Goal: Transaction & Acquisition: Purchase product/service

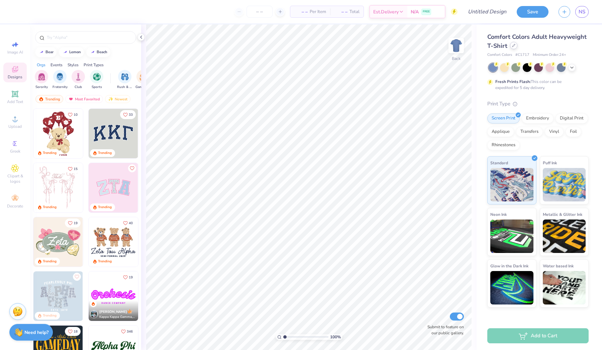
click at [512, 49] on div at bounding box center [513, 45] width 7 height 7
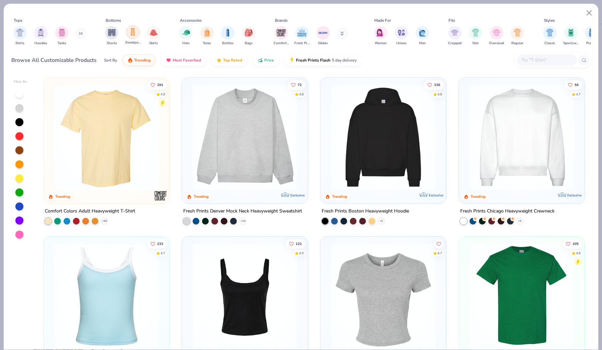
click at [133, 32] on img "filter for Sweatpants" at bounding box center [132, 32] width 7 height 8
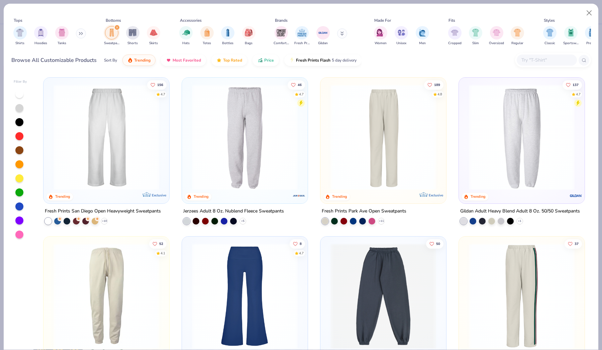
click at [129, 145] on img at bounding box center [106, 137] width 112 height 106
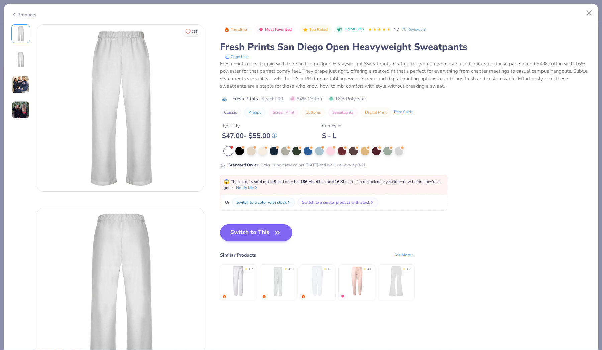
click at [250, 232] on button "Switch to This" at bounding box center [256, 232] width 73 height 17
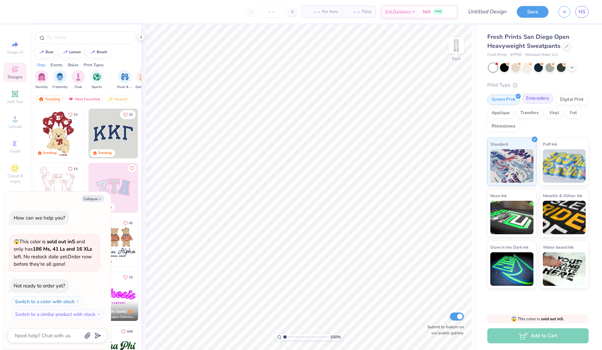
click at [540, 98] on div "Embroidery" at bounding box center [538, 99] width 32 height 10
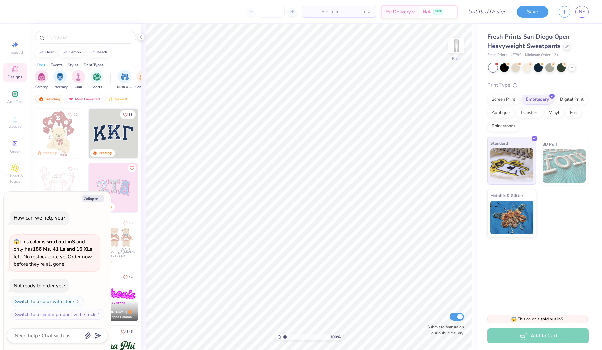
click at [522, 168] on img at bounding box center [512, 164] width 43 height 33
click at [556, 176] on img at bounding box center [564, 165] width 43 height 33
click at [514, 102] on div "Screen Print" at bounding box center [504, 99] width 32 height 10
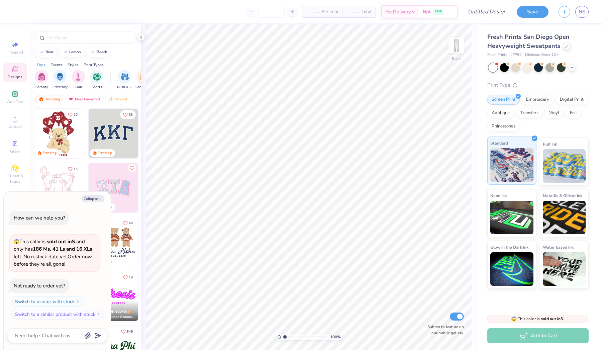
click at [510, 172] on img at bounding box center [512, 164] width 43 height 33
click at [67, 34] on input "text" at bounding box center [89, 37] width 86 height 7
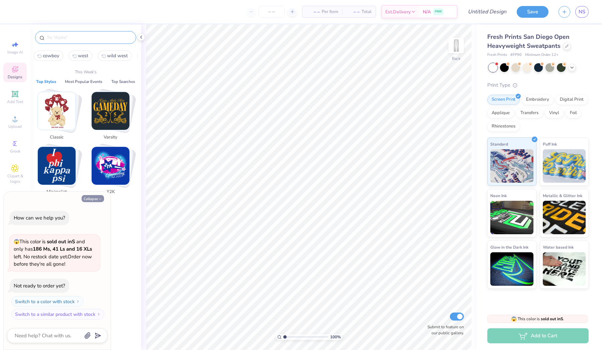
click at [101, 197] on button "Collapse" at bounding box center [93, 198] width 22 height 7
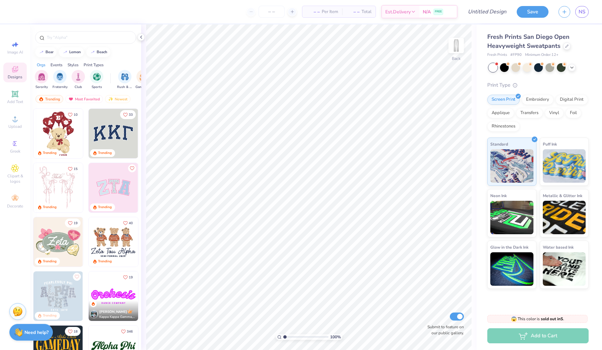
type textarea "x"
click at [86, 38] on input "text" at bounding box center [89, 37] width 86 height 7
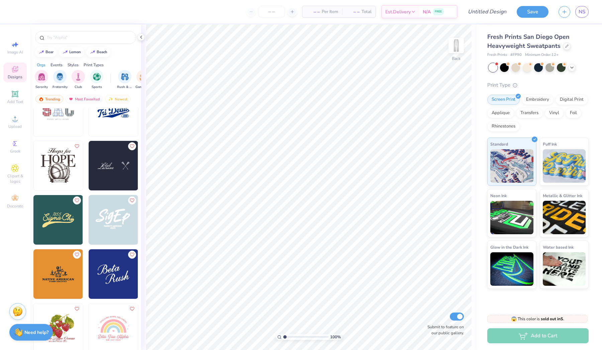
scroll to position [2303, 0]
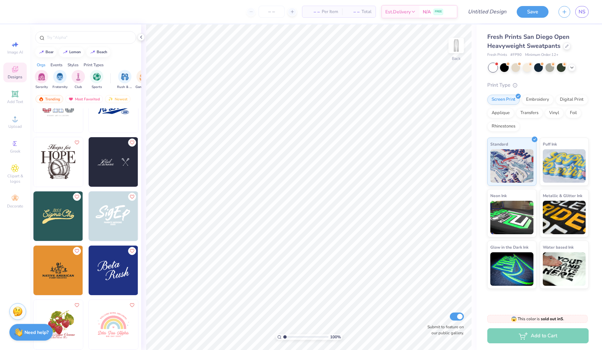
click at [131, 119] on img at bounding box center [114, 108] width 50 height 50
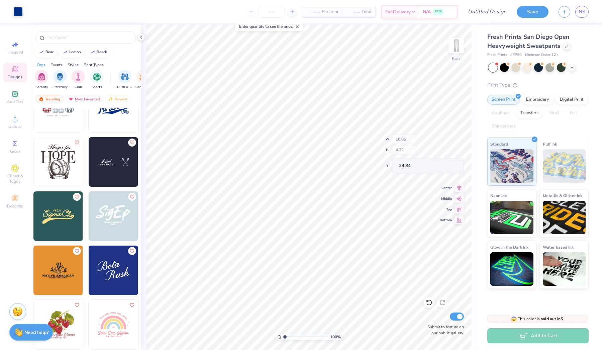
type input "10.36"
type input "4.19"
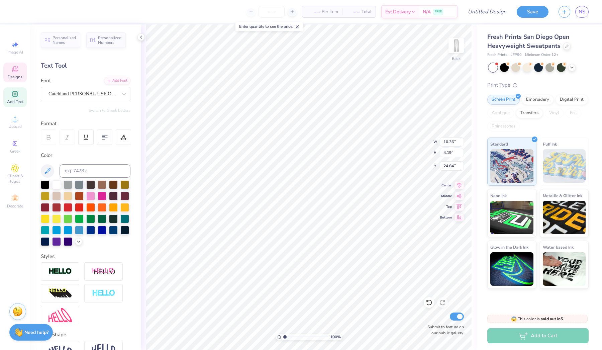
scroll to position [0, 1]
type textarea "Lambda Chi"
type textarea "1909"
type input "6.54"
type input "2.54"
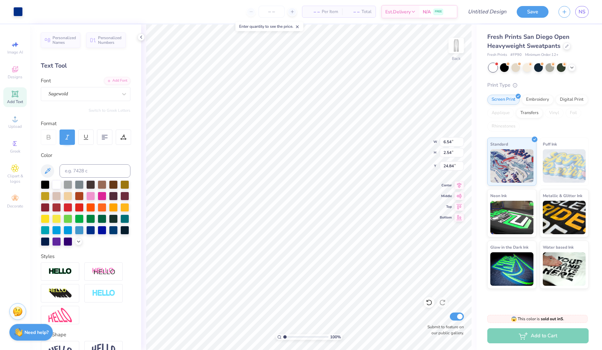
type input "9.04"
click at [91, 217] on div at bounding box center [90, 218] width 9 height 9
click at [9, 11] on div "Art colors" at bounding box center [17, 11] width 35 height 23
click at [16, 11] on div at bounding box center [17, 10] width 9 height 9
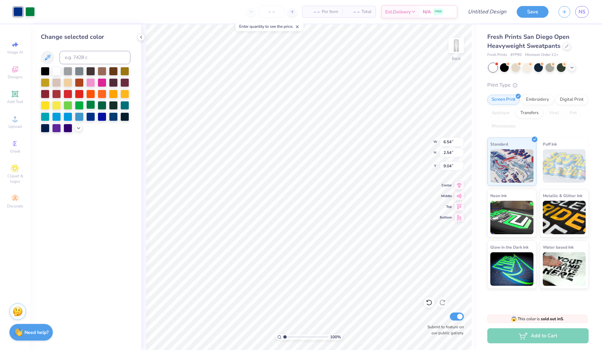
click at [92, 108] on div at bounding box center [90, 104] width 9 height 9
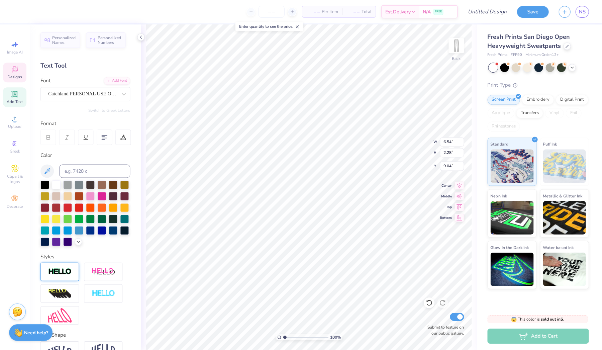
click at [69, 277] on div at bounding box center [60, 271] width 38 height 18
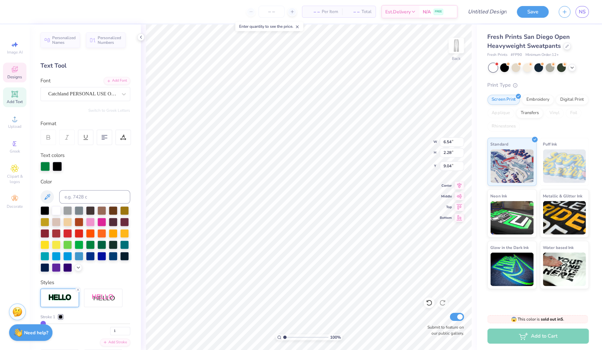
type input "6.55"
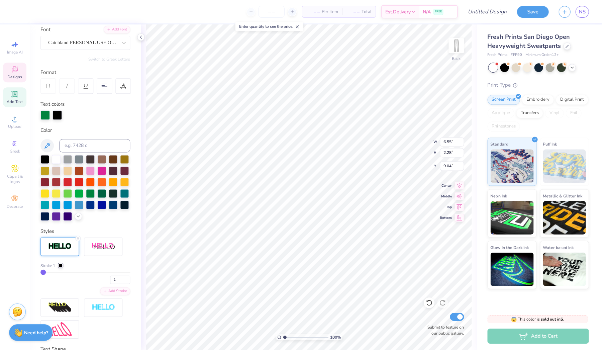
scroll to position [59, 0]
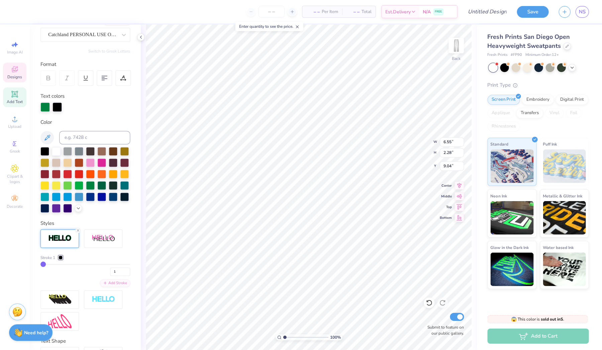
click at [62, 255] on div at bounding box center [61, 257] width 4 height 4
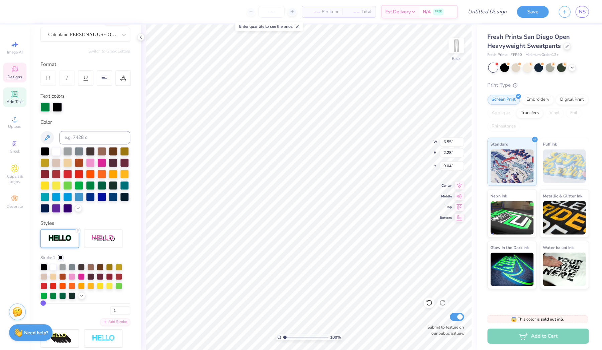
type input "2"
type input "3"
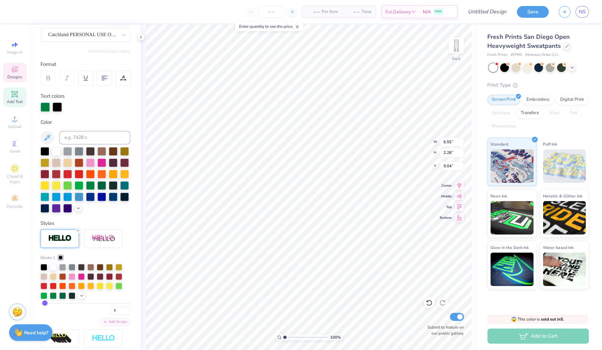
click at [44, 303] on input "range" at bounding box center [86, 303] width 90 height 1
type input "6.56"
type input "2.29"
type input "9.03"
type input "4"
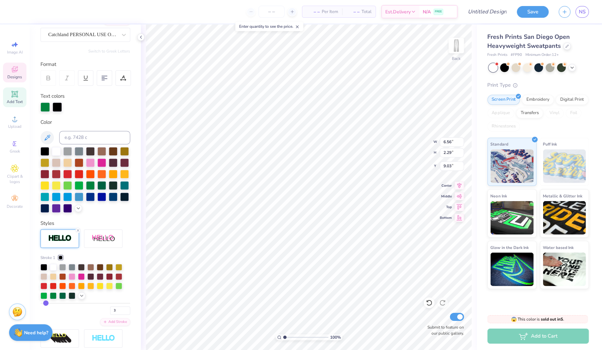
type input "4"
click at [46, 303] on input "range" at bounding box center [86, 303] width 90 height 1
type input "6.57"
type input "2.30"
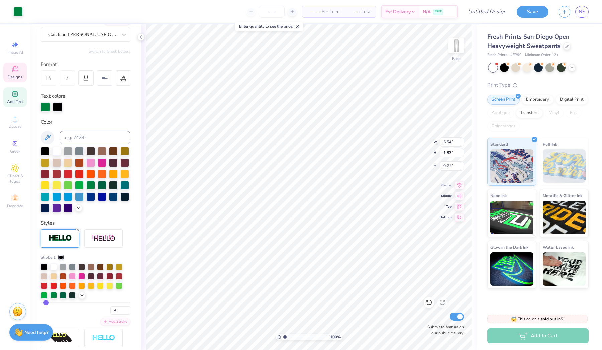
type input "5"
type input "6"
type input "7"
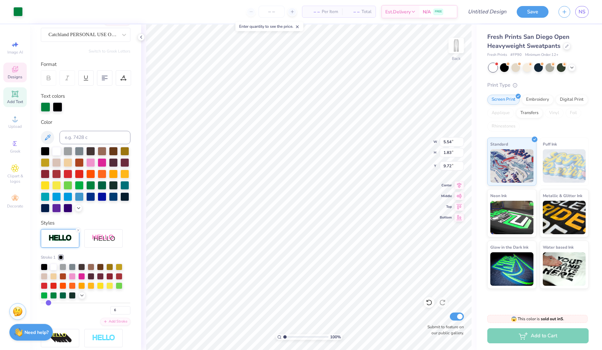
type input "7"
type input "8"
type input "9"
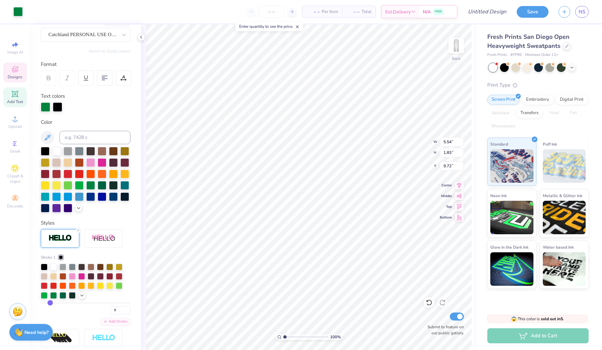
type input "10"
type input "11"
type input "12"
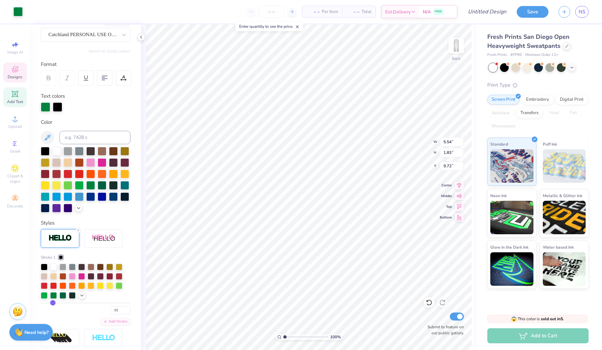
type input "12"
drag, startPoint x: 47, startPoint y: 303, endPoint x: 53, endPoint y: 304, distance: 5.7
type input "12"
click at [53, 304] on input "range" at bounding box center [86, 303] width 90 height 1
type input "10"
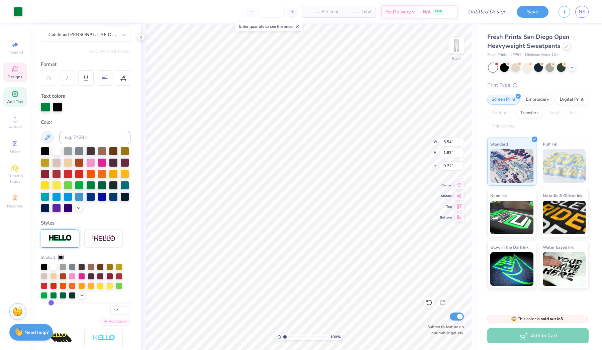
type input "10"
type input "9"
type input "8"
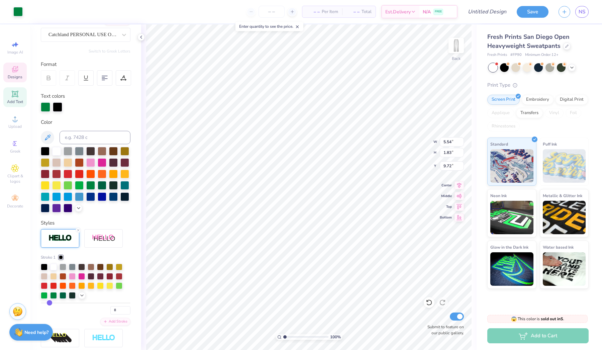
type input "7"
type input "6"
drag, startPoint x: 52, startPoint y: 304, endPoint x: 48, endPoint y: 303, distance: 4.1
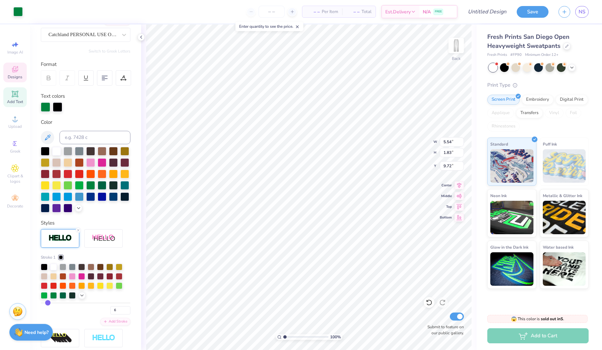
click at [48, 303] on input "range" at bounding box center [86, 303] width 90 height 1
type input "7"
type input "6"
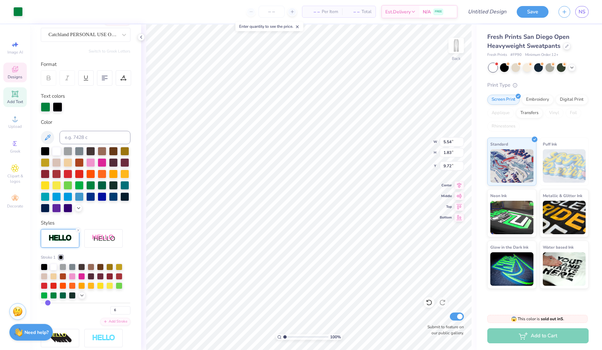
type input "5"
click at [47, 304] on input "range" at bounding box center [86, 303] width 90 height 1
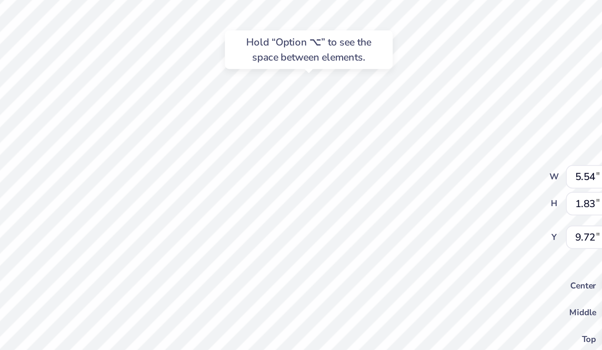
type input "10.50"
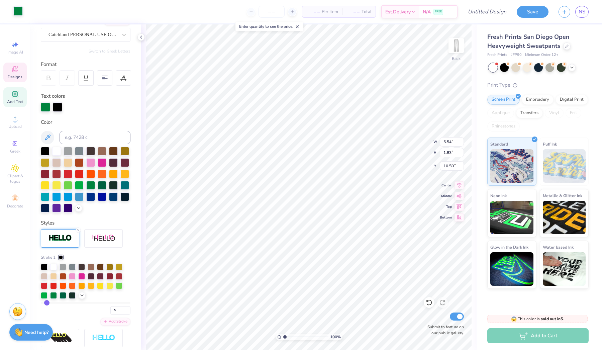
click at [18, 12] on div at bounding box center [17, 10] width 9 height 9
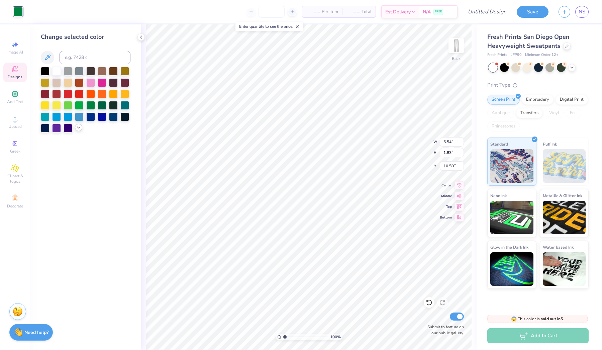
click at [79, 128] on icon at bounding box center [78, 127] width 5 height 5
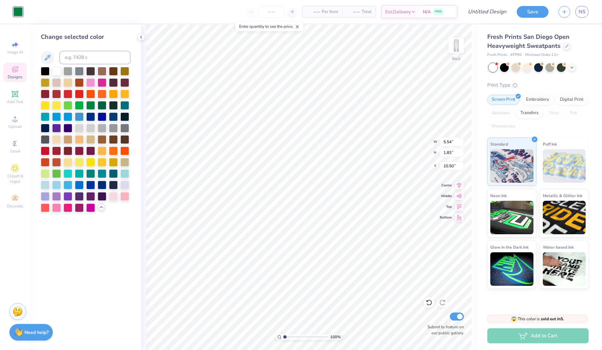
click at [22, 10] on div at bounding box center [17, 11] width 9 height 9
click at [141, 36] on polyline at bounding box center [141, 37] width 1 height 3
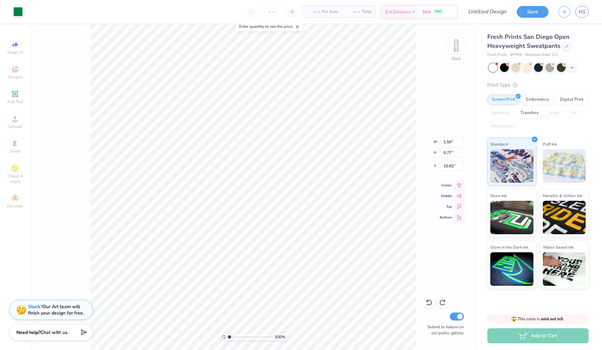
type input "6.58"
type input "2.31"
type input "9.03"
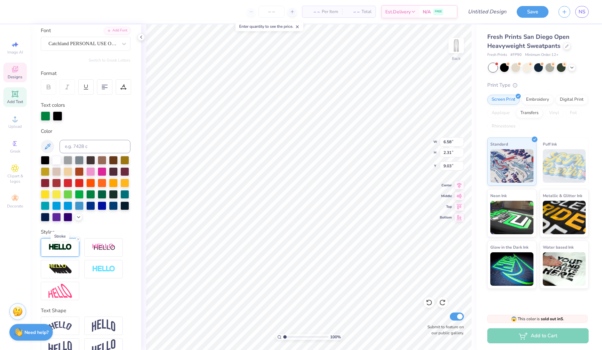
scroll to position [51, 0]
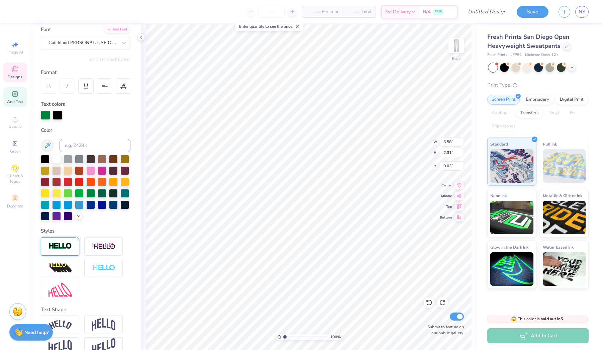
click at [64, 246] on img at bounding box center [60, 246] width 23 height 8
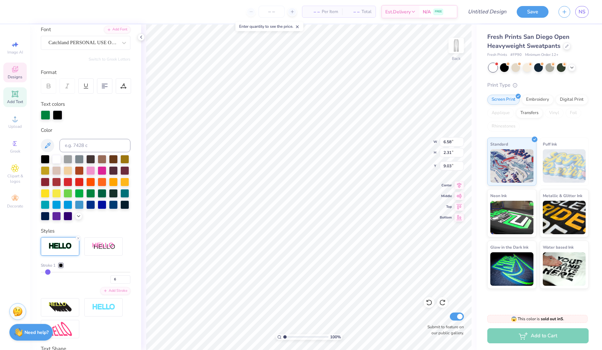
type input "7"
type input "6"
type input "5"
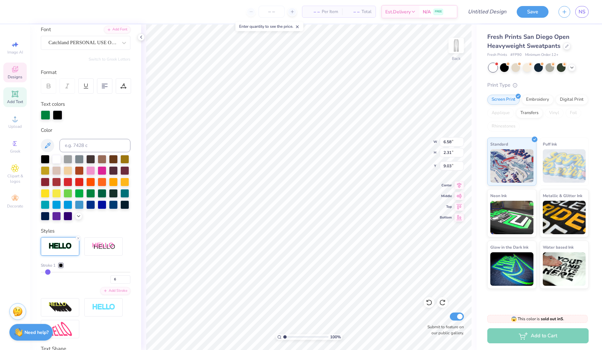
type input "5"
click at [47, 272] on input "range" at bounding box center [86, 272] width 90 height 1
type input "4"
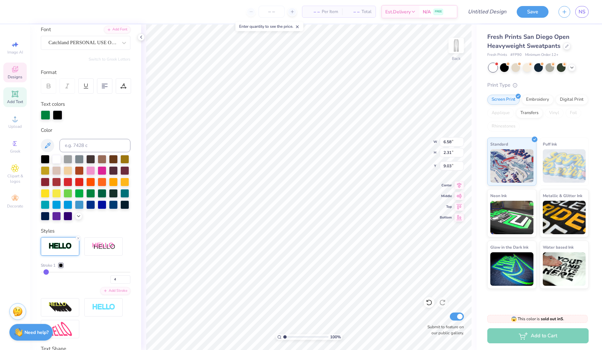
type input "3"
click at [45, 273] on input "range" at bounding box center [86, 272] width 90 height 1
type input "6.56"
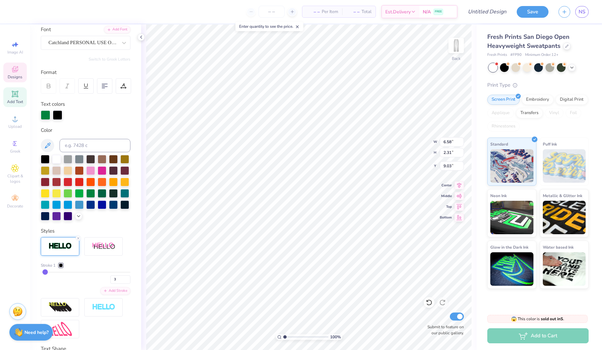
type input "2.29"
click at [78, 238] on icon at bounding box center [78, 238] width 4 height 4
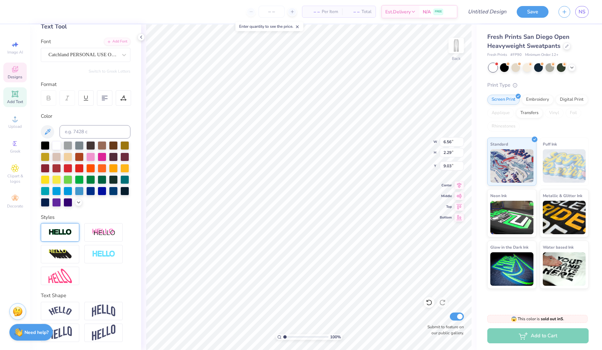
type input "6.54"
type input "2.28"
type input "9.04"
type input "9.59"
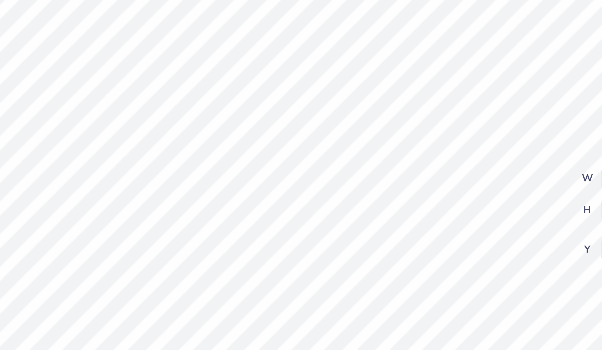
type input "9.72"
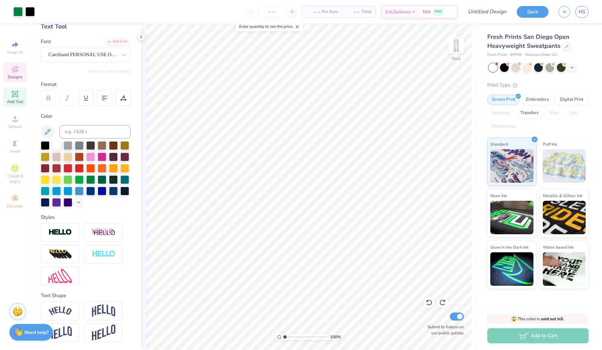
click at [20, 77] on span "Designs" at bounding box center [15, 76] width 15 height 5
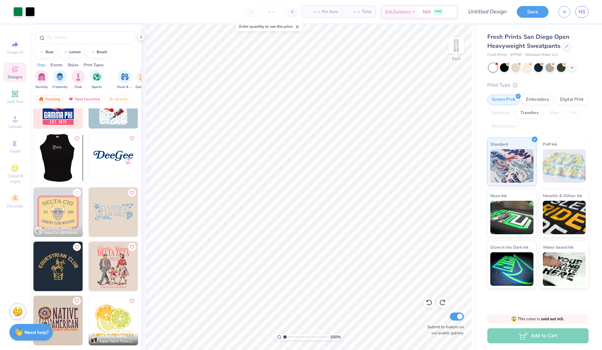
scroll to position [2741, 0]
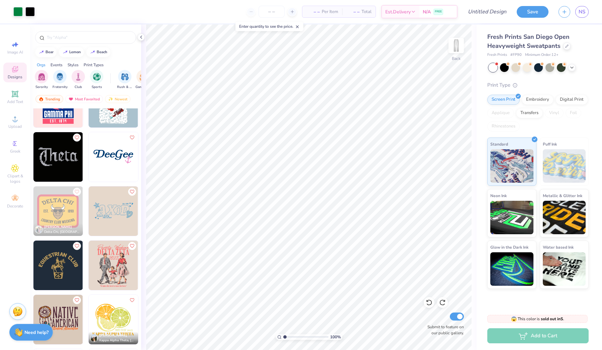
click at [67, 164] on img at bounding box center [58, 157] width 50 height 50
click at [20, 11] on div at bounding box center [17, 10] width 9 height 9
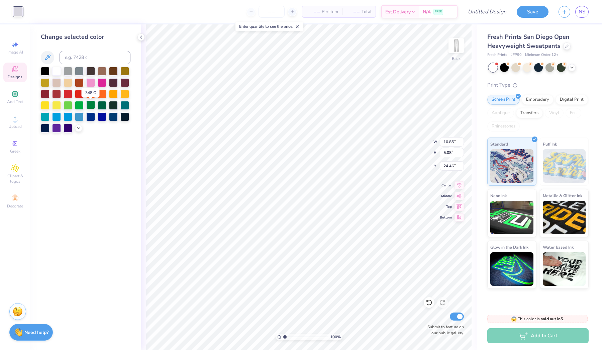
click at [93, 109] on div at bounding box center [90, 104] width 9 height 9
type input "0.19"
type input "27.09"
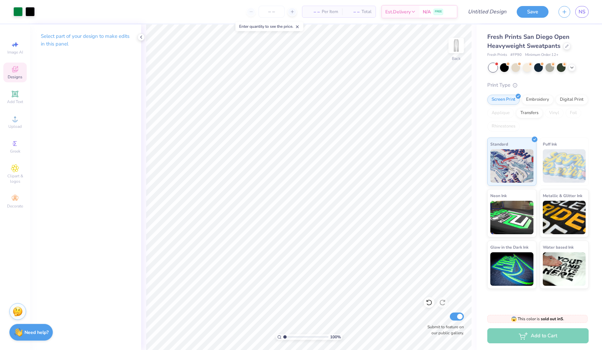
click at [16, 70] on icon at bounding box center [15, 69] width 6 height 6
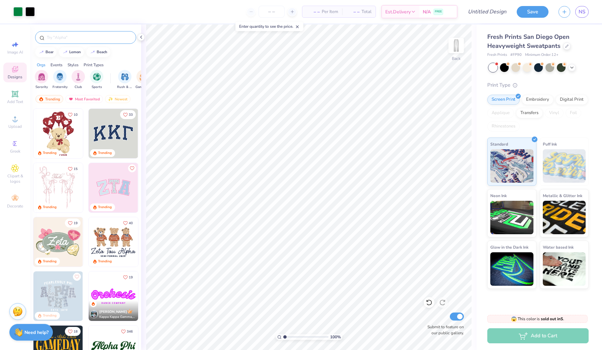
click at [72, 39] on input "text" at bounding box center [89, 37] width 86 height 7
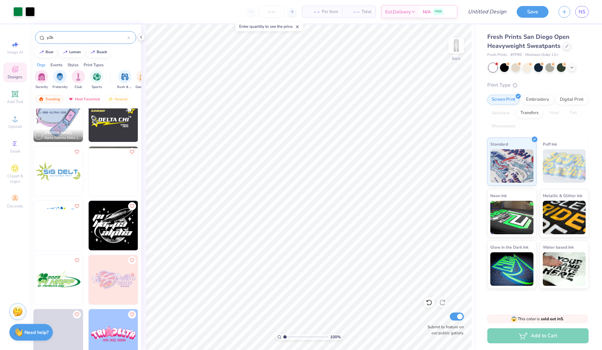
scroll to position [837, 0]
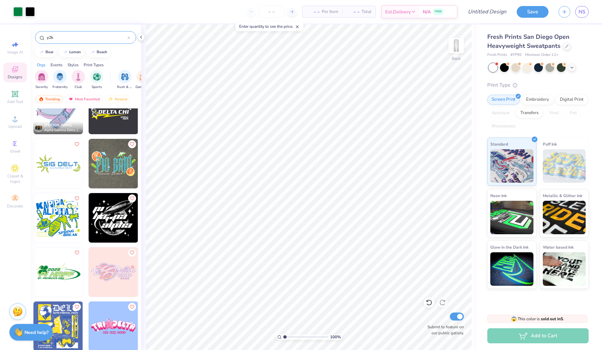
type input "y2k"
click at [122, 171] on img at bounding box center [114, 164] width 50 height 50
type input "8.64"
type input "4.44"
type input "25.03"
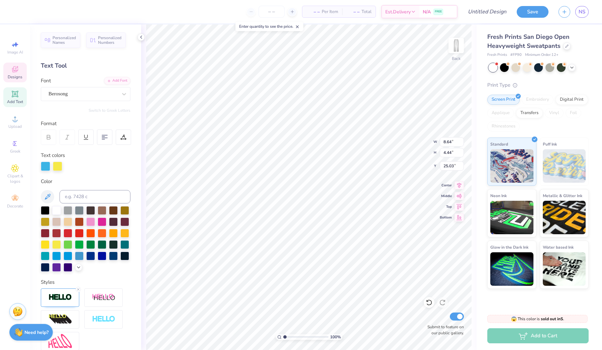
scroll to position [0, 1]
type textarea "Lambda Chi"
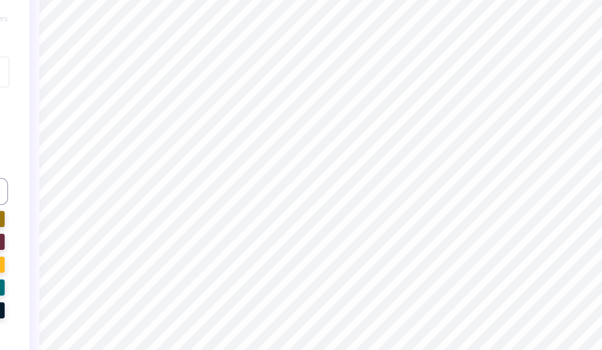
type input "9.75"
type input "3.46"
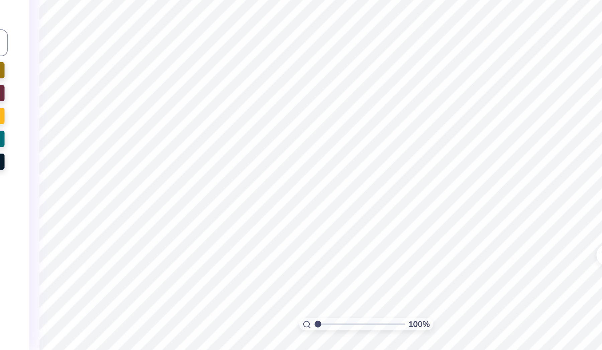
scroll to position [0, 0]
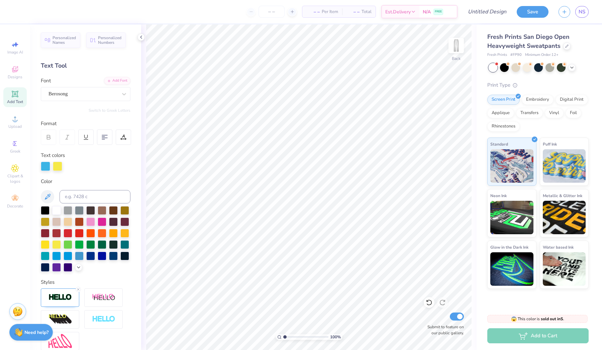
click at [16, 97] on icon at bounding box center [15, 94] width 8 height 8
click at [17, 96] on icon at bounding box center [14, 93] width 5 height 5
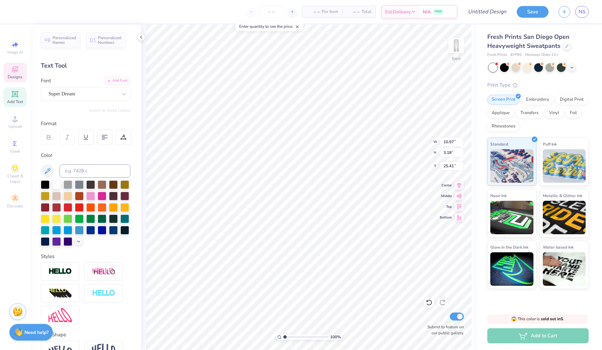
click at [14, 66] on icon at bounding box center [15, 69] width 8 height 8
click at [15, 67] on icon at bounding box center [15, 69] width 8 height 8
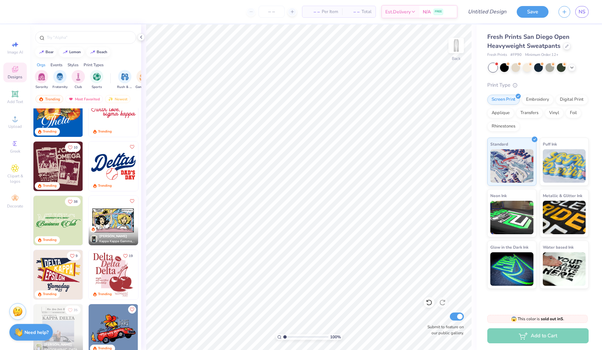
scroll to position [611, 0]
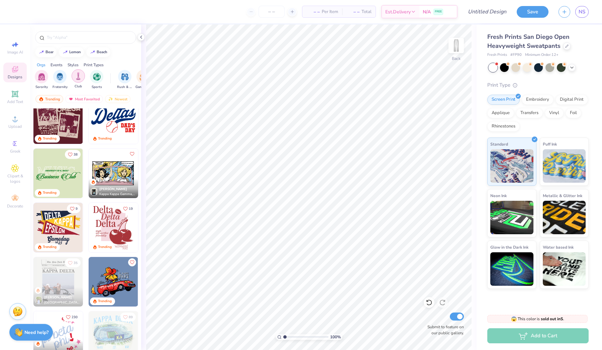
click at [77, 76] on img "filter for Club" at bounding box center [78, 76] width 7 height 8
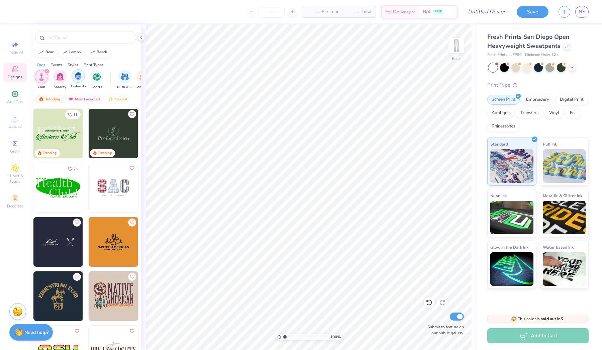
click at [78, 75] on img "filter for Fraternity" at bounding box center [78, 76] width 7 height 8
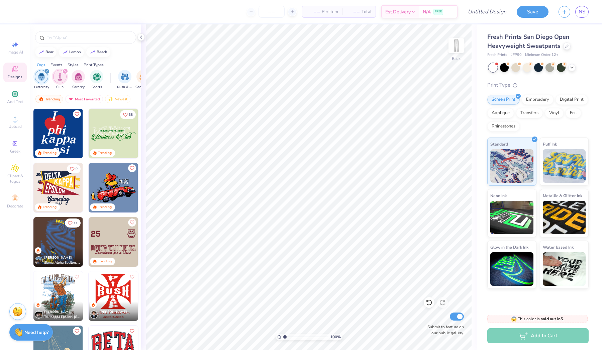
click at [65, 70] on div "filter for Club" at bounding box center [65, 71] width 6 height 6
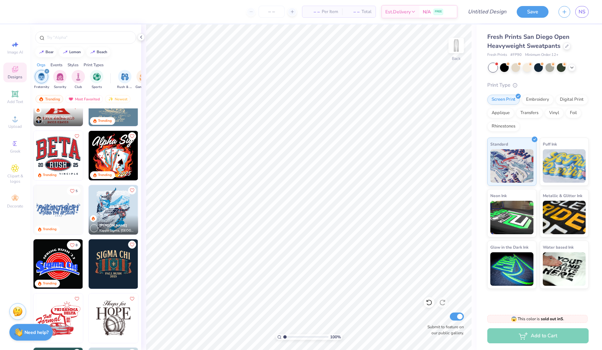
scroll to position [226, 0]
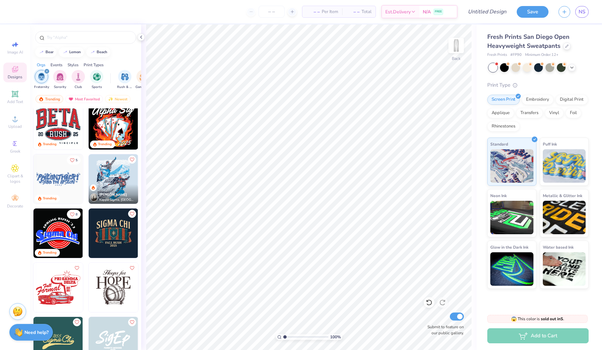
click at [110, 176] on img at bounding box center [114, 179] width 50 height 50
click at [62, 140] on img at bounding box center [58, 125] width 50 height 50
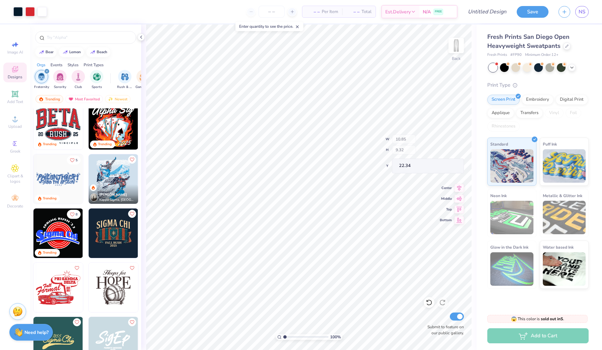
type input "10.84"
type input "5.99"
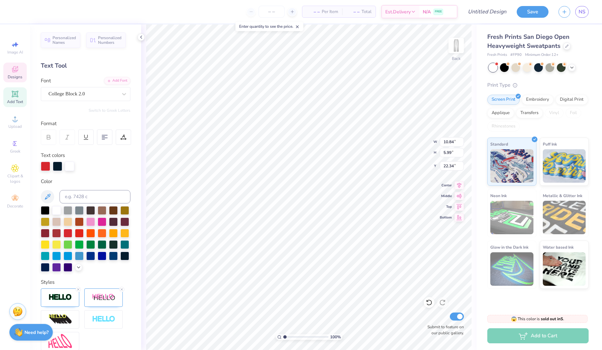
scroll to position [0, 0]
type textarea "AXA"
type input "5.69"
type input "4.64"
type input "4.41"
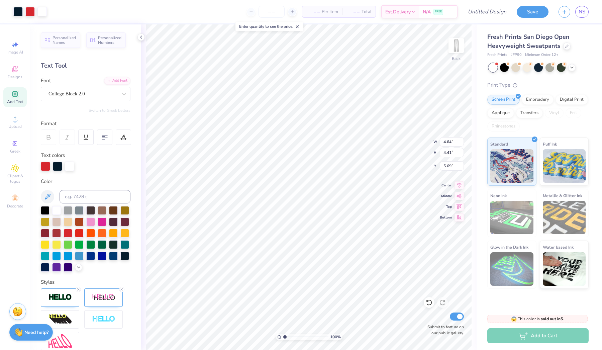
type input "8.62"
click at [42, 166] on div at bounding box center [45, 166] width 9 height 9
click at [47, 167] on div at bounding box center [45, 166] width 9 height 9
click at [48, 165] on div at bounding box center [45, 166] width 9 height 9
click at [92, 243] on div at bounding box center [90, 244] width 9 height 9
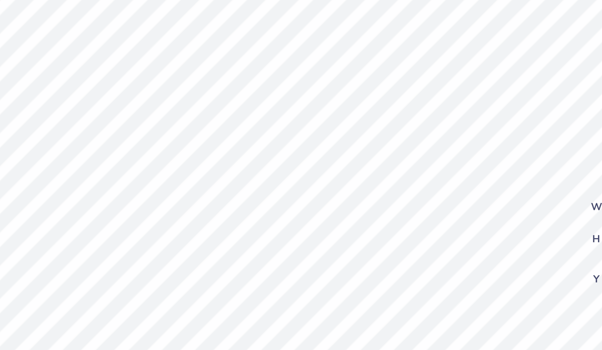
type input "3.09"
type input "1.49"
type input "11.12"
type input "2.04"
type input "0.73"
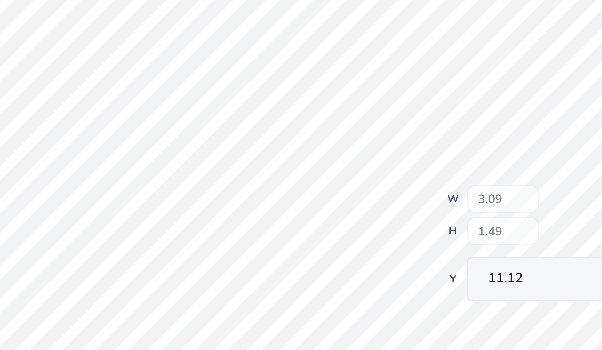
type input "11.50"
type input "11.42"
type input "0.54"
type input "0.46"
type input "11.65"
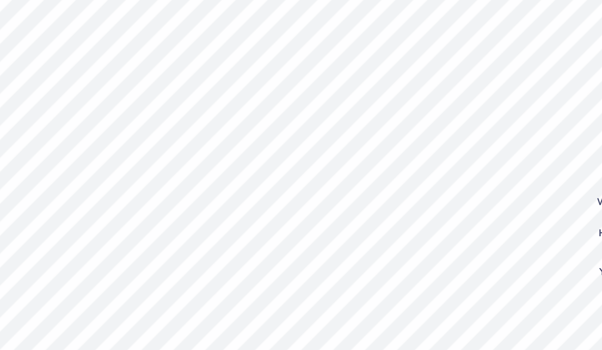
type input "11.65"
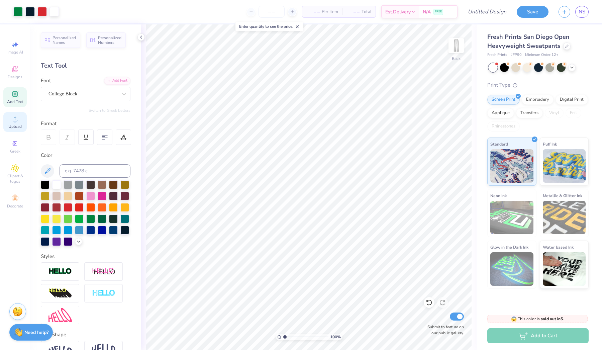
click at [17, 124] on span "Upload" at bounding box center [14, 126] width 13 height 5
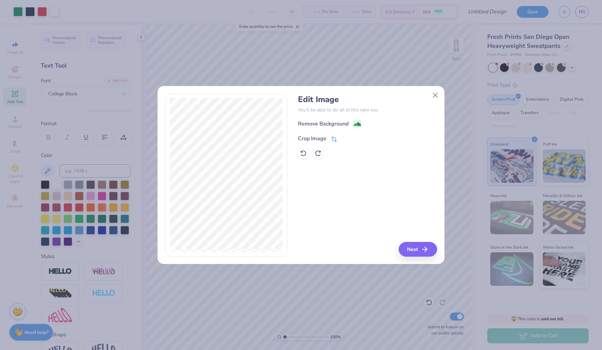
click at [324, 137] on div "Crop Image" at bounding box center [312, 139] width 28 height 8
click at [323, 140] on div "Crop Image" at bounding box center [312, 138] width 28 height 8
click at [346, 123] on div "Remove Background Crop Image" at bounding box center [367, 138] width 139 height 39
click at [356, 136] on icon at bounding box center [355, 138] width 4 height 4
click at [348, 125] on div "Remove Background" at bounding box center [323, 124] width 51 height 8
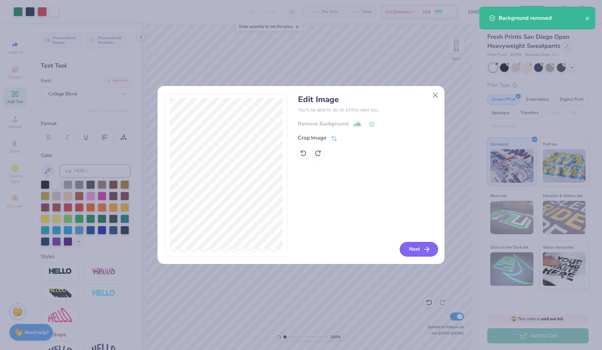
click at [413, 251] on button "Next" at bounding box center [419, 249] width 38 height 15
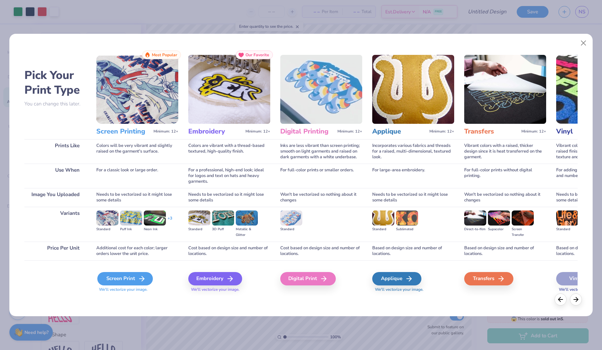
click at [136, 275] on div "Screen Print" at bounding box center [125, 278] width 56 height 13
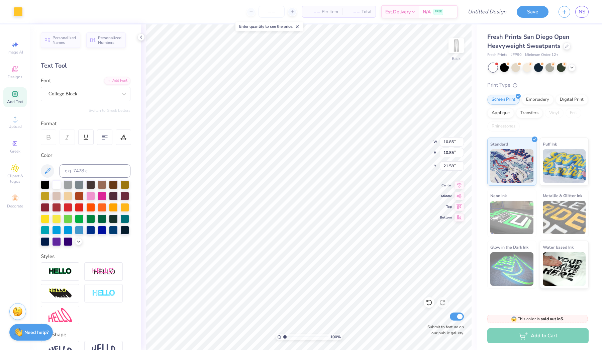
type input "1.82"
type input "0.35"
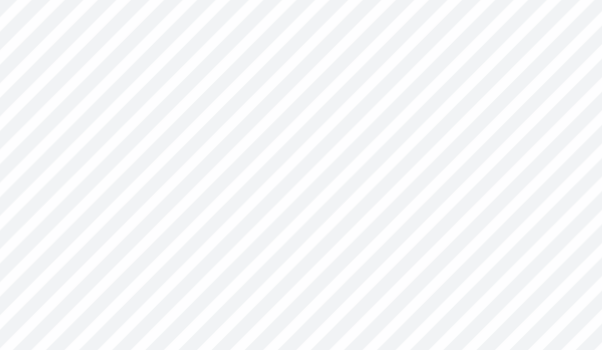
type input "12.66"
type input "1.02"
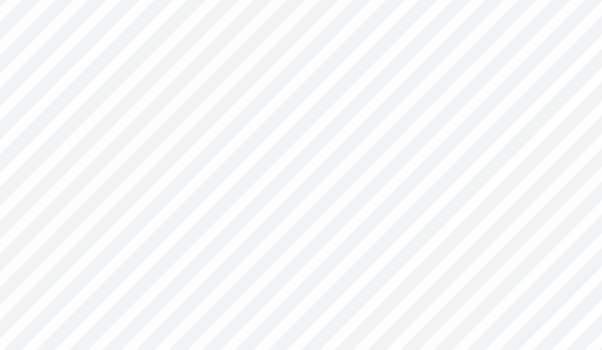
type input "11.14"
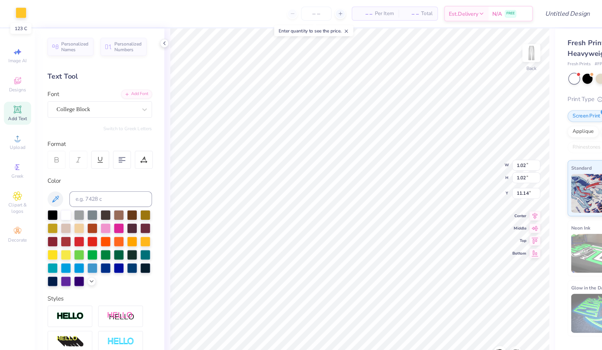
click at [14, 10] on div at bounding box center [17, 10] width 9 height 9
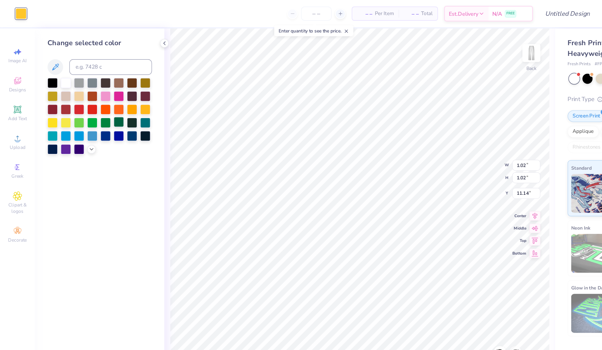
click at [98, 106] on div at bounding box center [102, 104] width 9 height 9
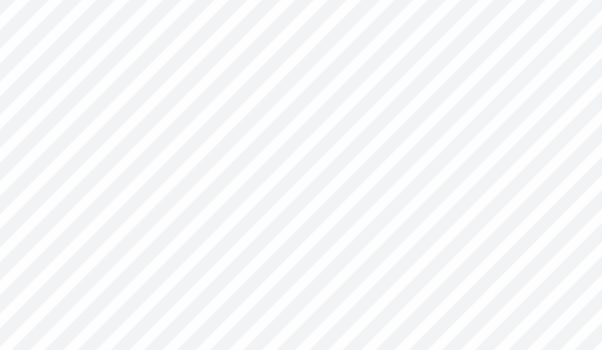
type input "1.14"
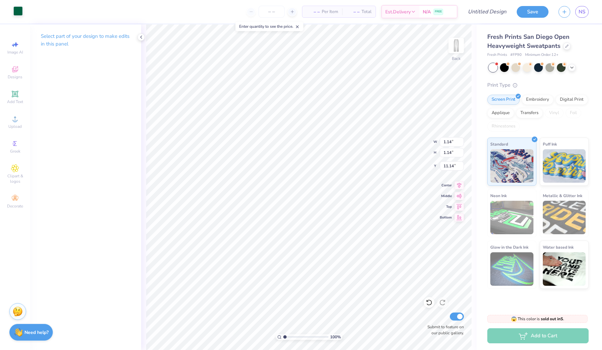
click at [19, 13] on div at bounding box center [17, 10] width 9 height 9
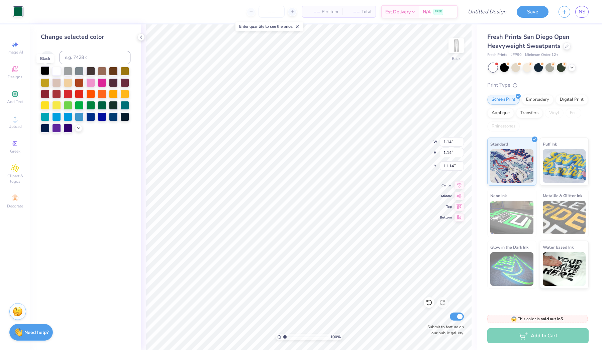
click at [47, 72] on div at bounding box center [45, 70] width 9 height 9
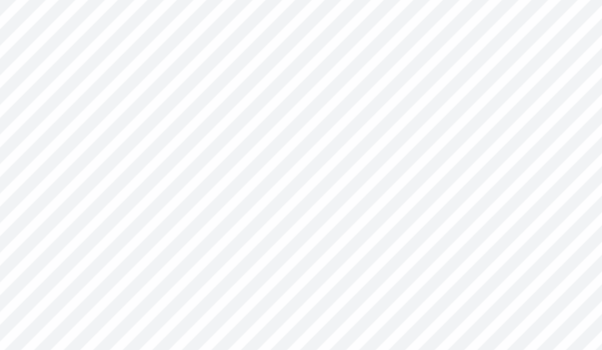
type input "12.16"
type input "1.02"
type input "11.14"
type input "1.14"
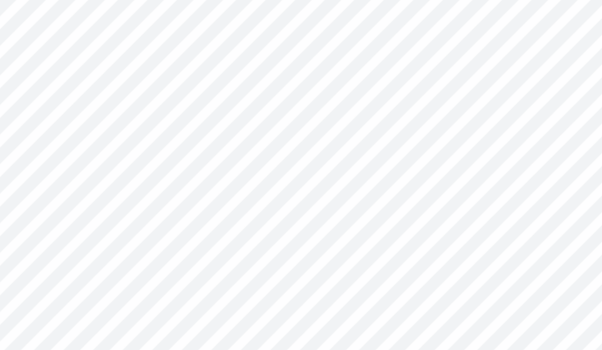
type input "1.14"
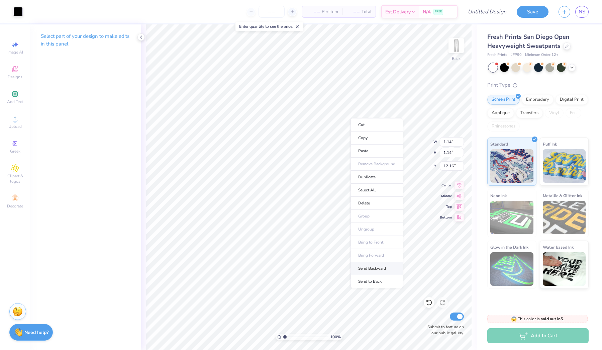
click at [372, 266] on li "Send Backward" at bounding box center [377, 268] width 53 height 13
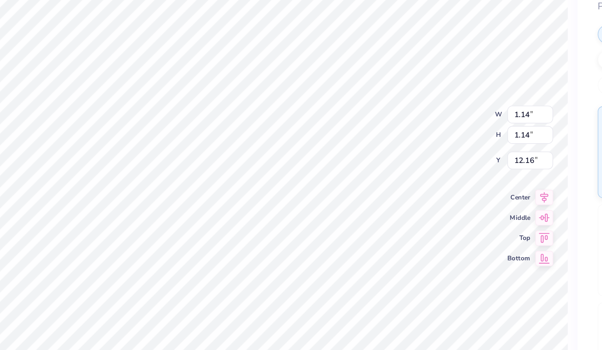
type input "11.14"
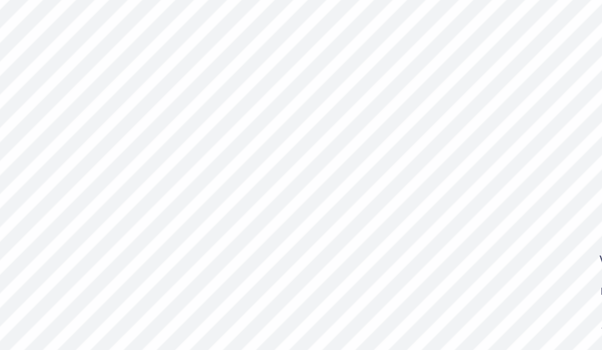
type input "11.20"
type input "1.06"
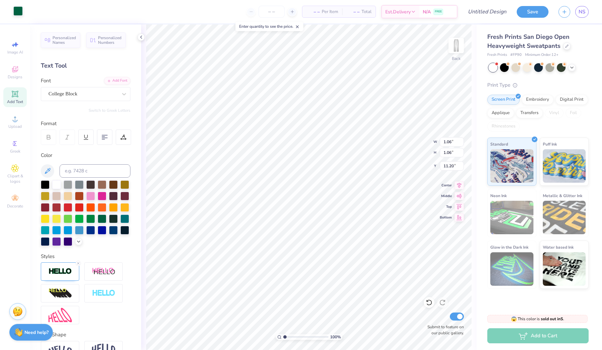
click at [18, 14] on div at bounding box center [17, 10] width 9 height 9
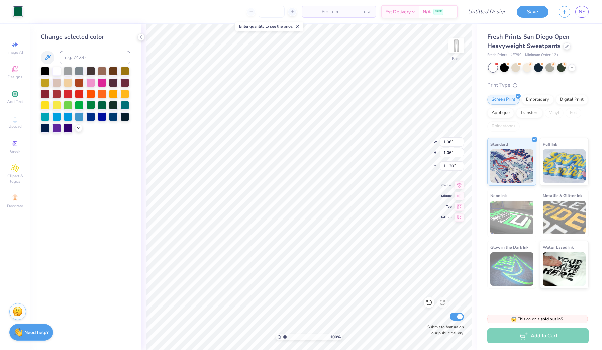
click at [90, 106] on div at bounding box center [90, 104] width 9 height 9
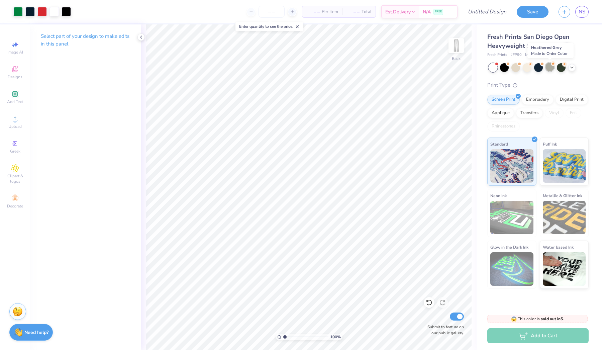
click at [547, 68] on div at bounding box center [550, 67] width 9 height 9
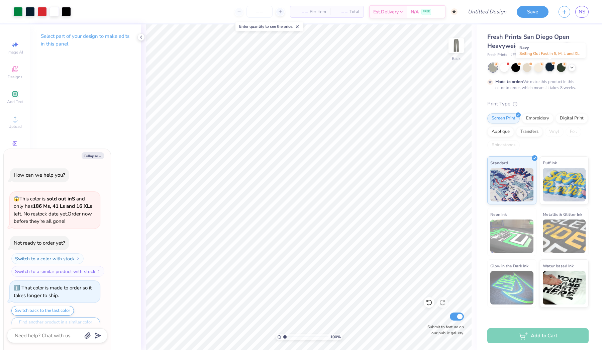
scroll to position [11, 0]
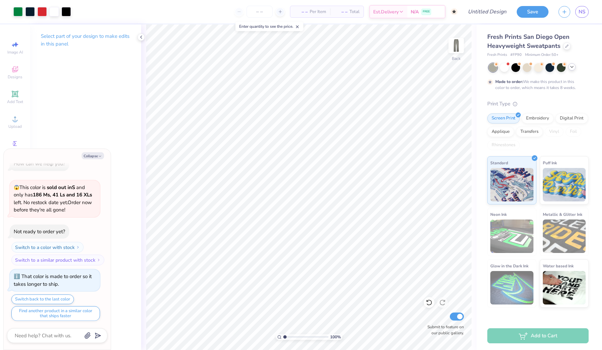
click at [574, 66] on icon at bounding box center [572, 66] width 5 height 5
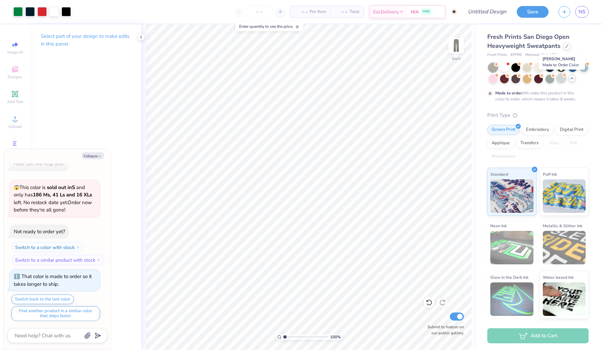
click at [561, 79] on div at bounding box center [561, 78] width 9 height 9
click at [561, 77] on div at bounding box center [561, 78] width 9 height 9
click at [558, 78] on div at bounding box center [561, 78] width 9 height 9
type textarea "x"
click at [306, 9] on span "– –" at bounding box center [300, 11] width 13 height 7
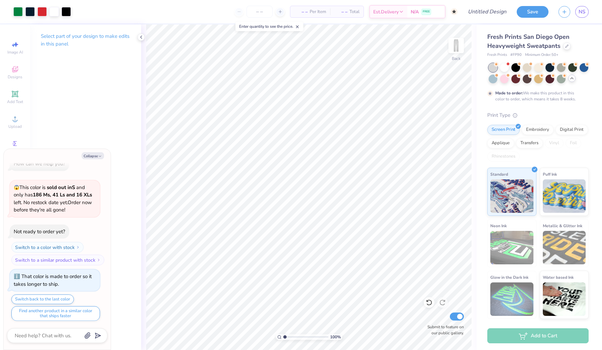
click at [272, 13] on div at bounding box center [260, 12] width 50 height 12
click at [278, 13] on icon at bounding box center [280, 11] width 5 height 5
type input "50"
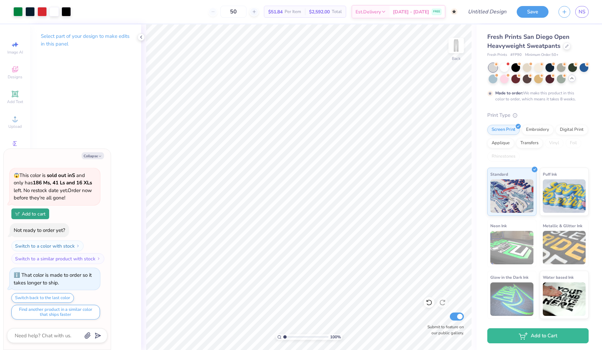
scroll to position [22, 0]
